Goal: Transaction & Acquisition: Download file/media

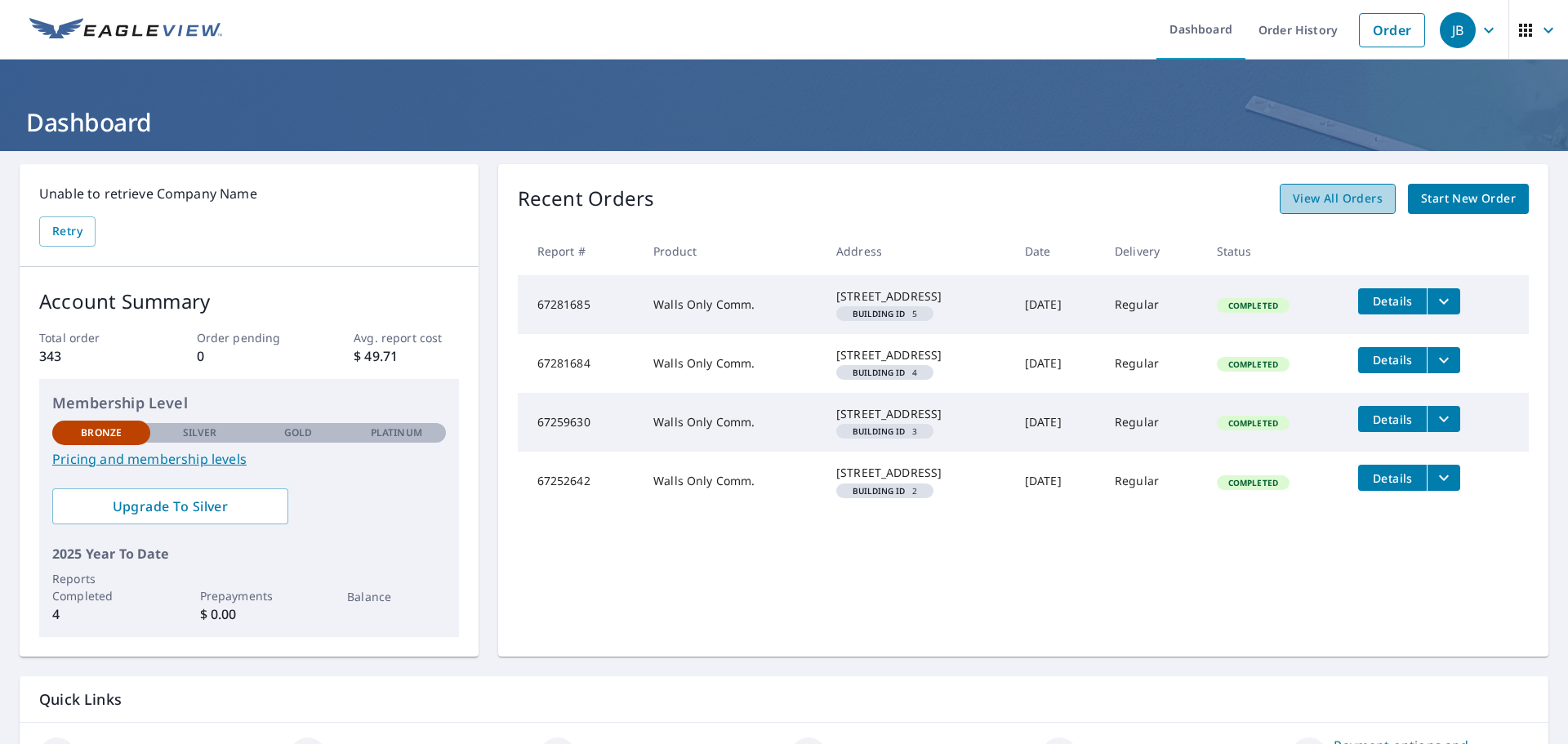
click at [1350, 195] on span "View All Orders" at bounding box center [1337, 199] width 89 height 21
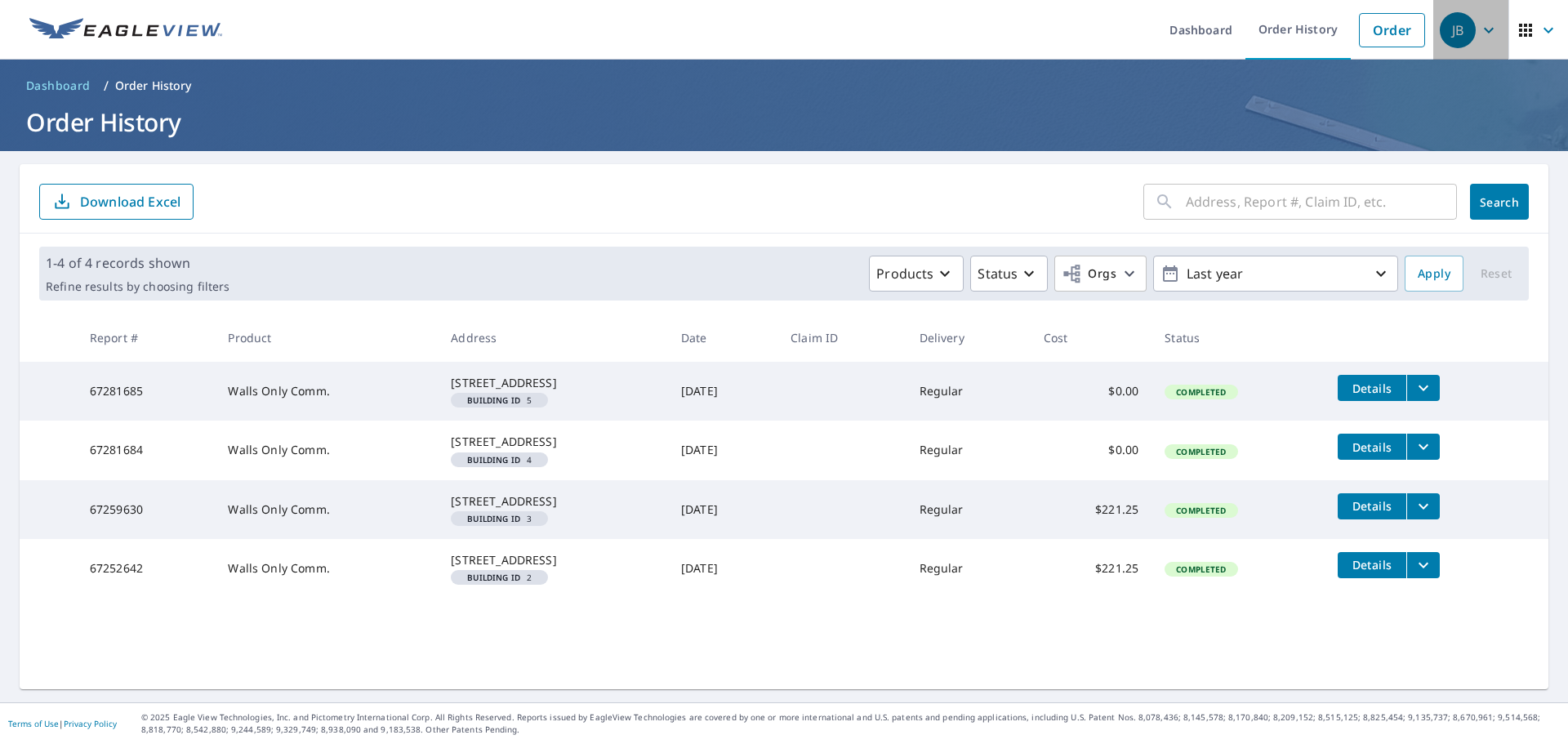
click at [1479, 36] on icon "button" at bounding box center [1489, 31] width 20 height 20
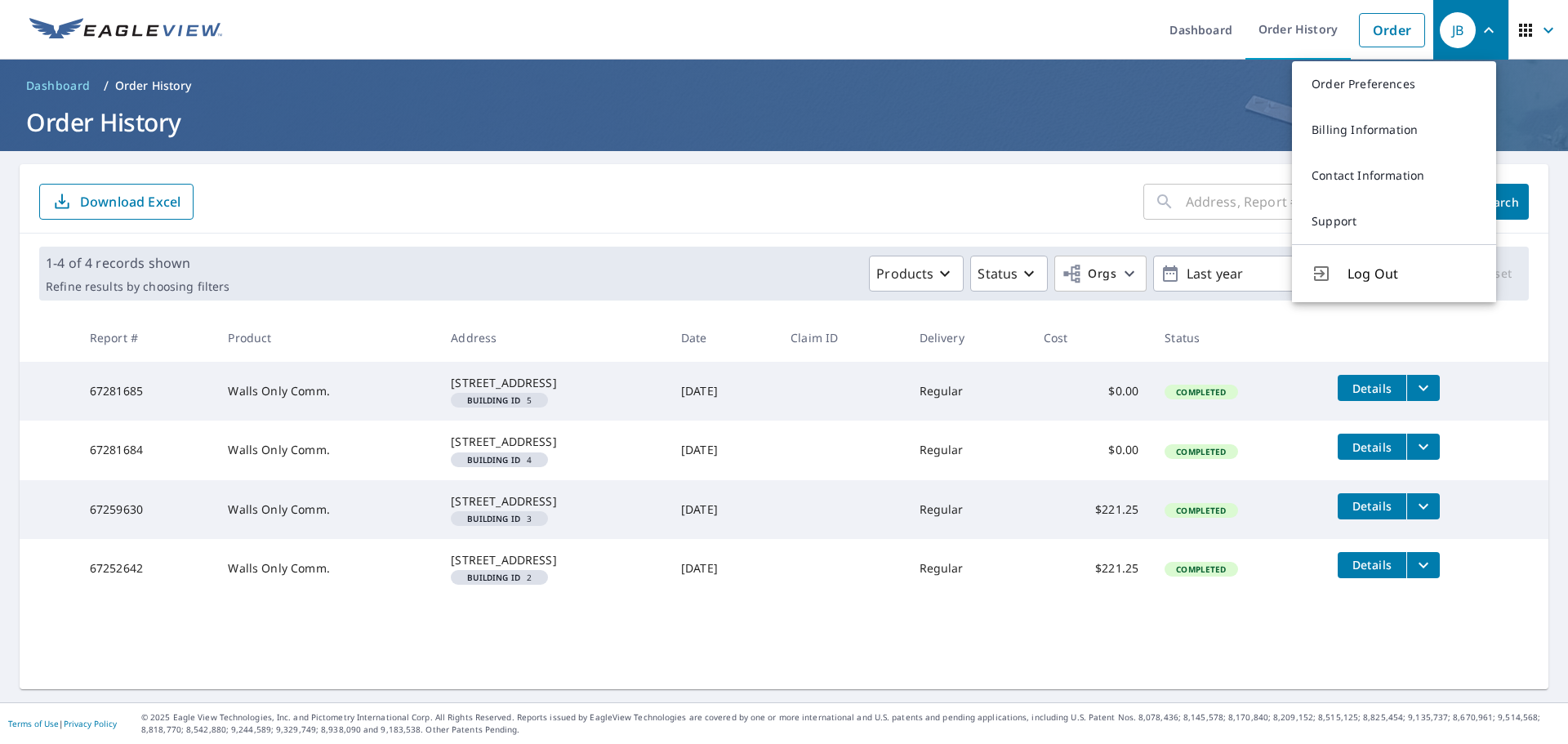
click at [915, 40] on ul "Dashboard Order History Order" at bounding box center [832, 30] width 1201 height 60
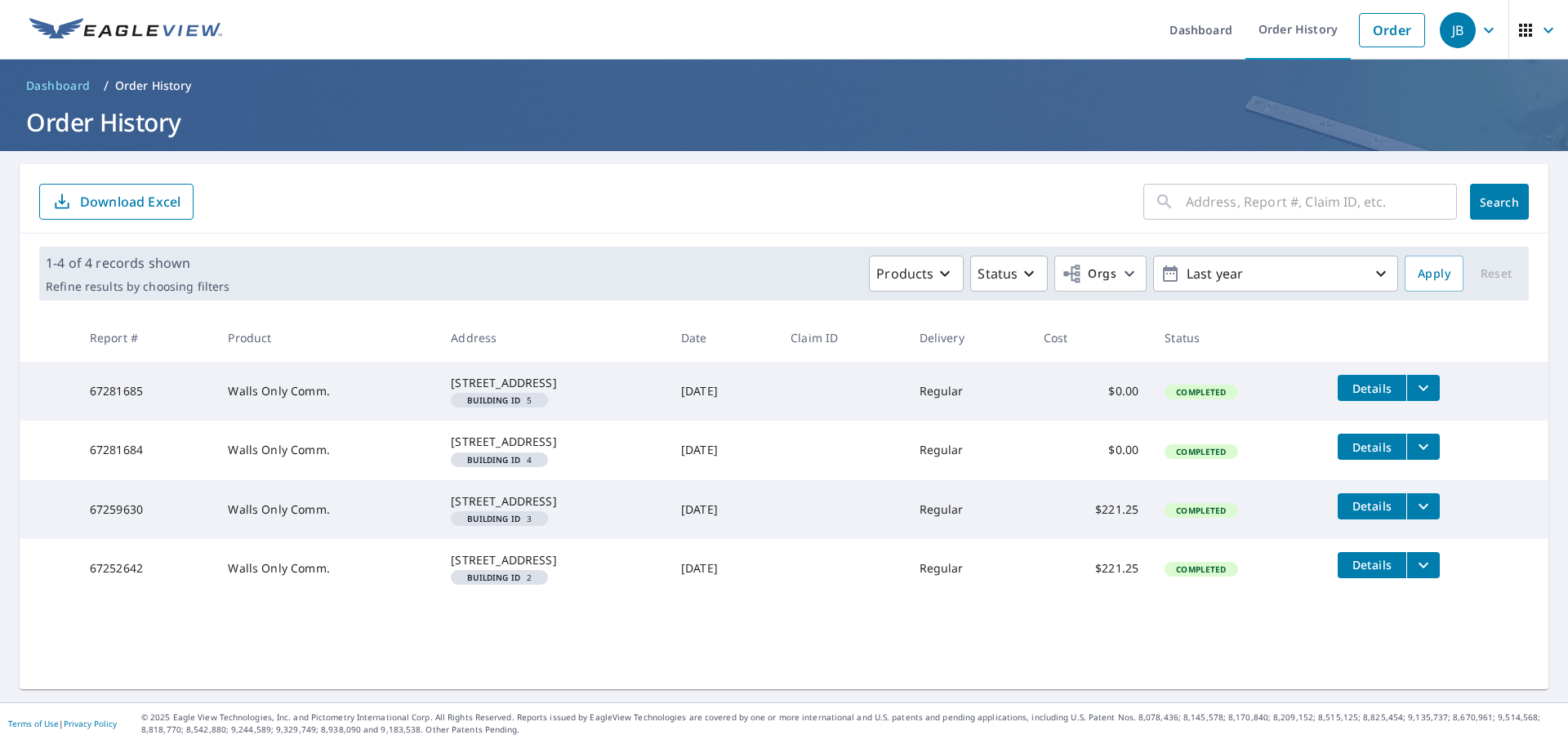
click at [777, 439] on td "[DATE]" at bounding box center [722, 449] width 109 height 59
click at [1438, 384] on button "filesDropdownBtn-67281685" at bounding box center [1423, 387] width 34 height 26
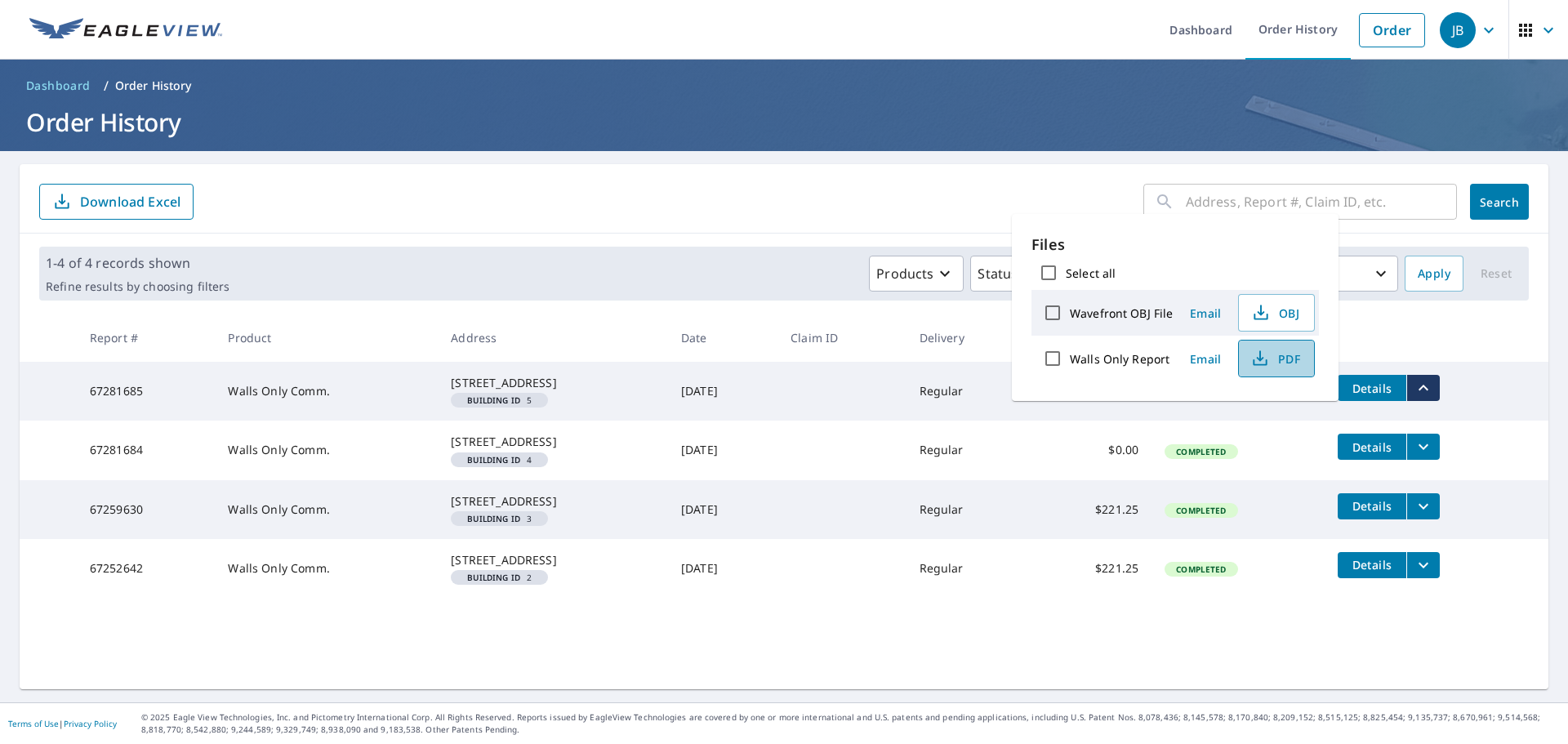
click at [1271, 360] on span "PDF" at bounding box center [1275, 359] width 53 height 20
click at [1432, 456] on icon "filesDropdownBtn-67281684" at bounding box center [1424, 447] width 20 height 20
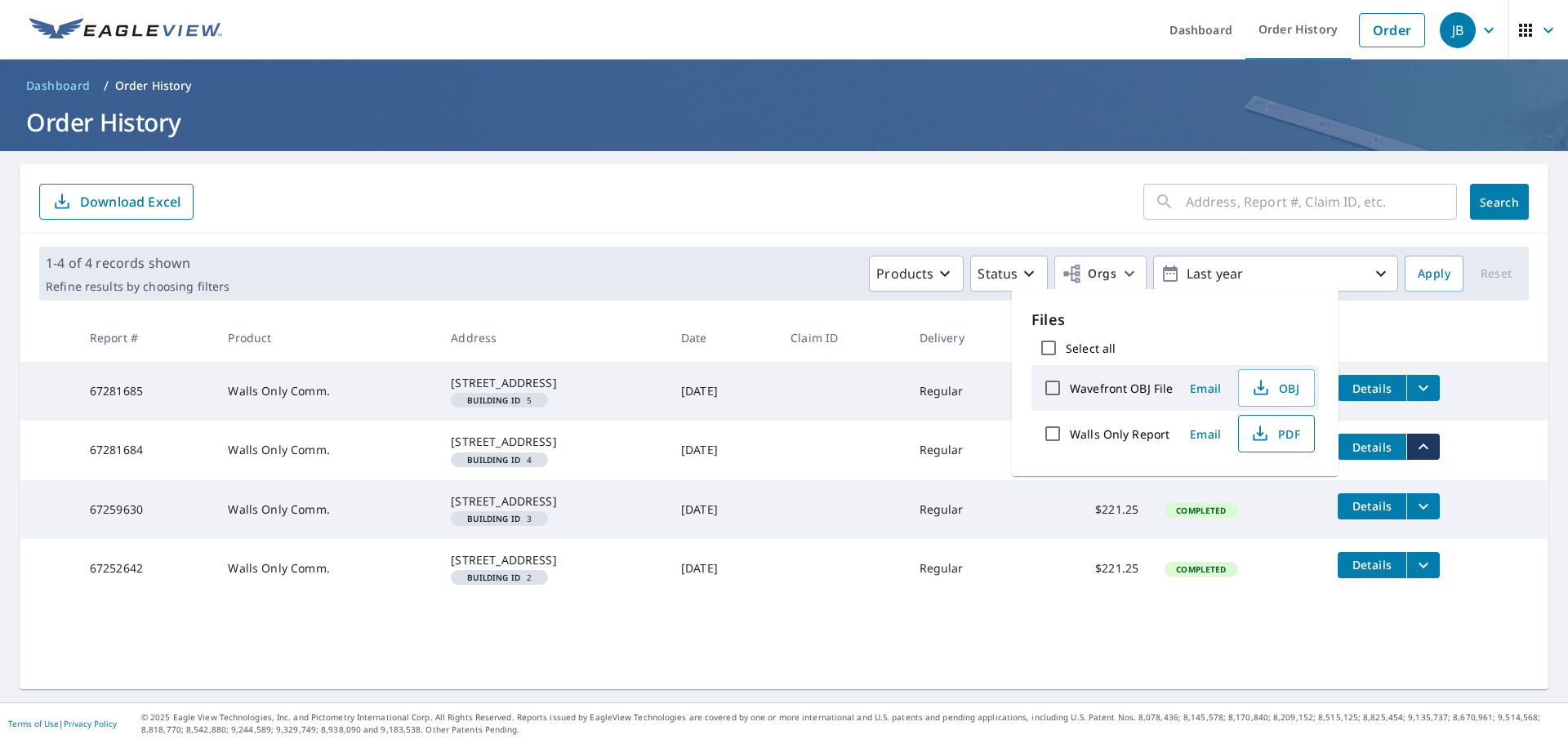
click at [1260, 435] on icon "button" at bounding box center [1260, 434] width 20 height 20
click at [1428, 516] on icon "filesDropdownBtn-67259630" at bounding box center [1424, 507] width 20 height 20
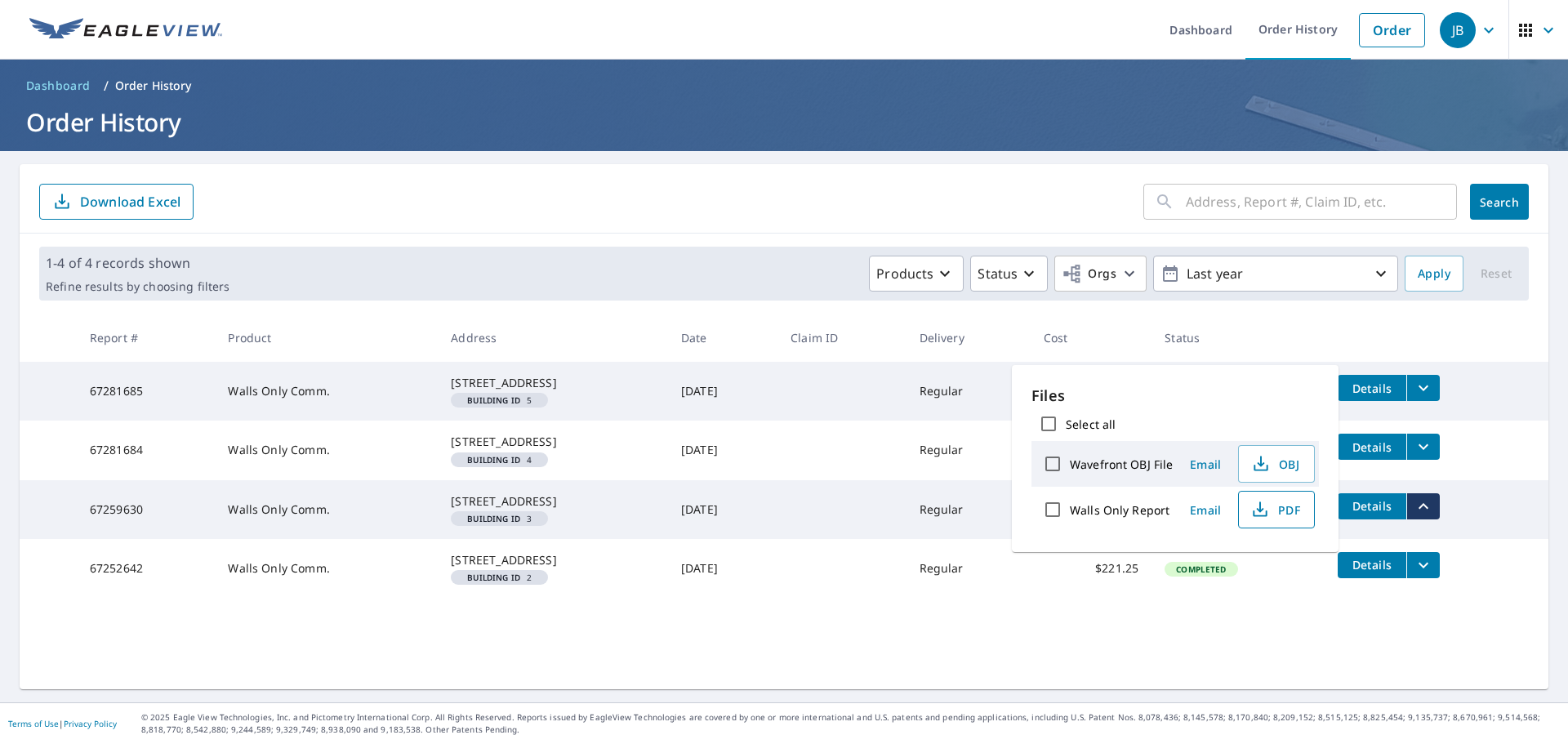
click at [1295, 507] on span "PDF" at bounding box center [1275, 510] width 53 height 20
click at [1427, 575] on icon "filesDropdownBtn-67252642" at bounding box center [1424, 565] width 20 height 20
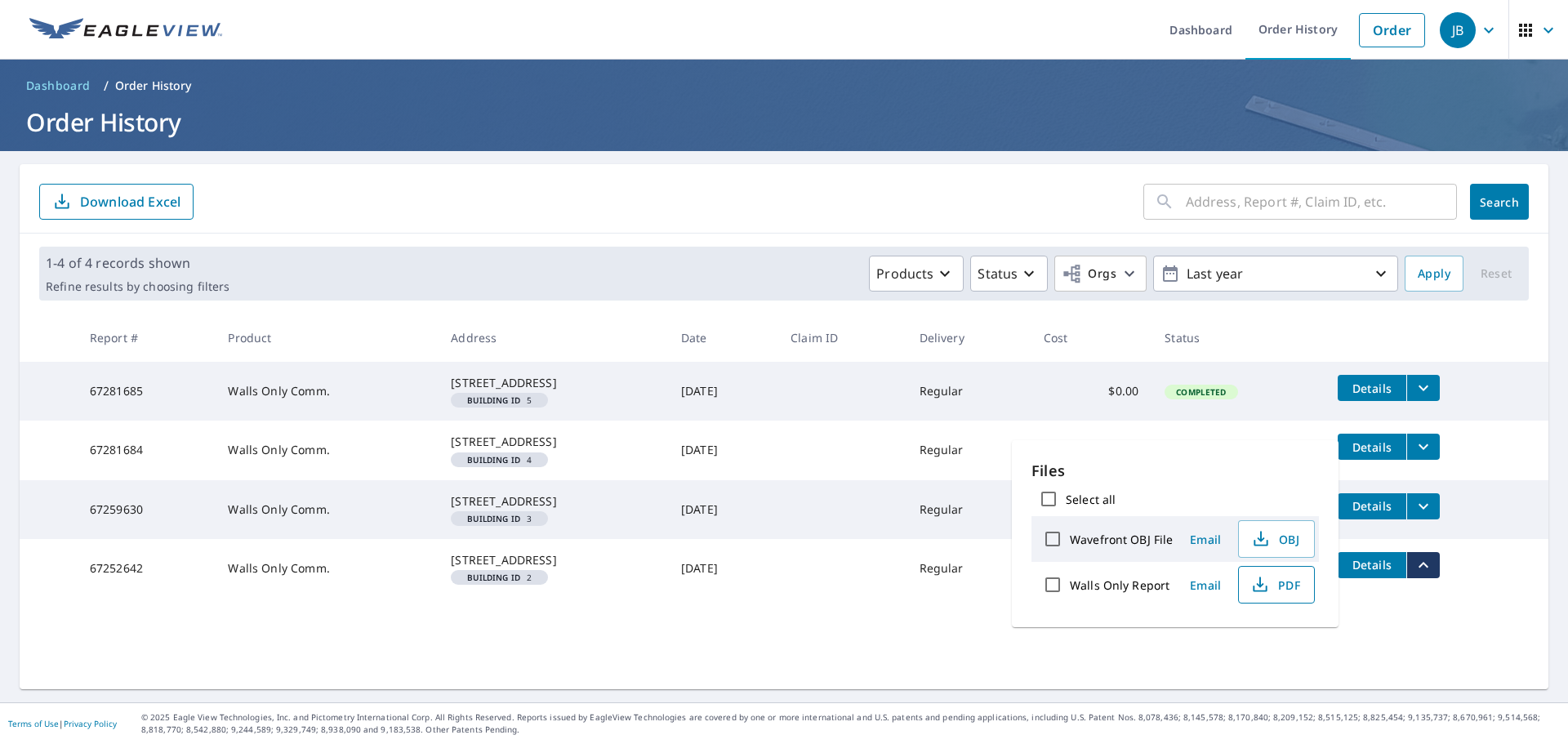
click at [1277, 576] on span "PDF" at bounding box center [1275, 585] width 53 height 20
